Goal: Task Accomplishment & Management: Use online tool/utility

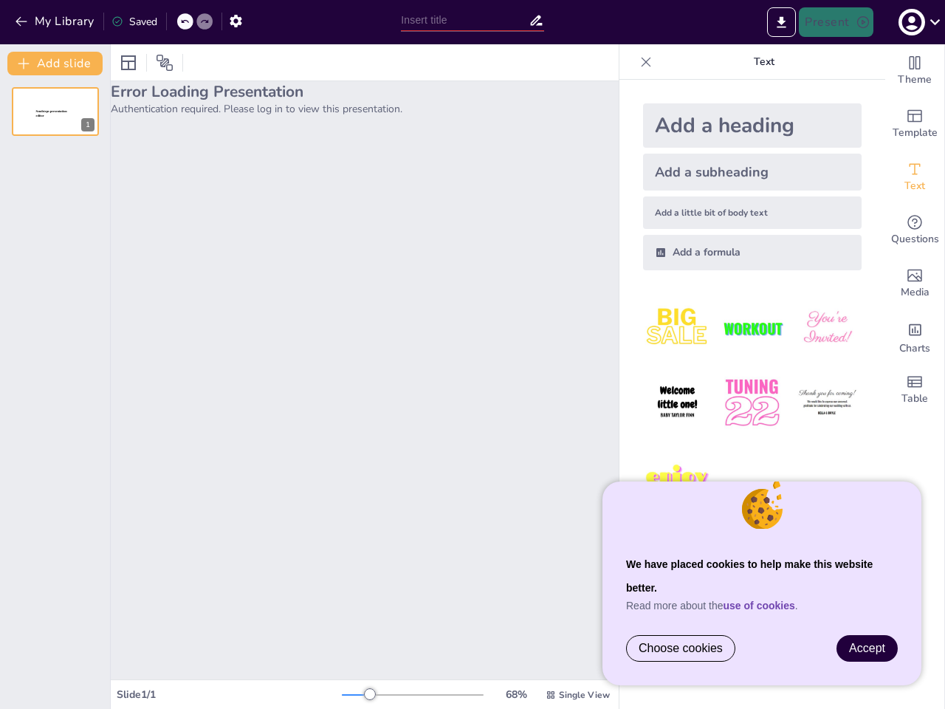
click at [473, 355] on div "Error Loading Presentation Authentication required. Please log in to view this …" at bounding box center [365, 380] width 508 height 598
click at [55, 21] on button "My Library" at bounding box center [55, 22] width 89 height 24
click at [185, 21] on icon at bounding box center [184, 21] width 9 height 9
click at [205, 21] on icon at bounding box center [204, 21] width 9 height 9
click at [236, 21] on icon "button" at bounding box center [236, 21] width 16 height 16
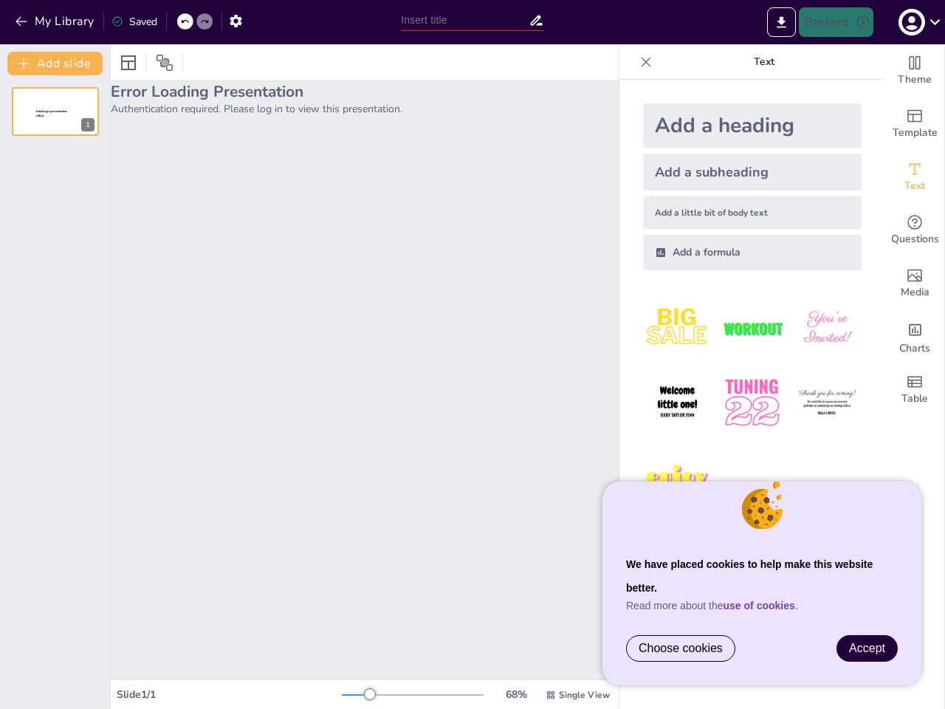
click at [472, 20] on input "text" at bounding box center [464, 20] width 127 height 21
click at [782, 22] on icon "Export to PowerPoint" at bounding box center [782, 21] width 9 height 11
click at [918, 22] on icon "button" at bounding box center [912, 23] width 20 height 20
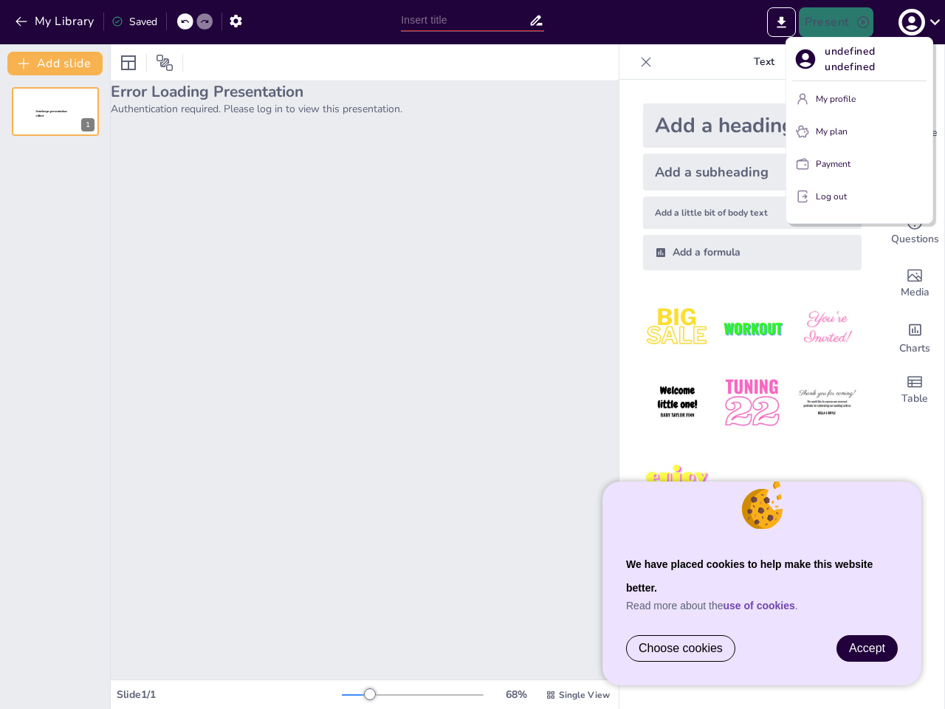
click at [55, 377] on div at bounding box center [472, 354] width 945 height 709
